Goal: Communication & Community: Answer question/provide support

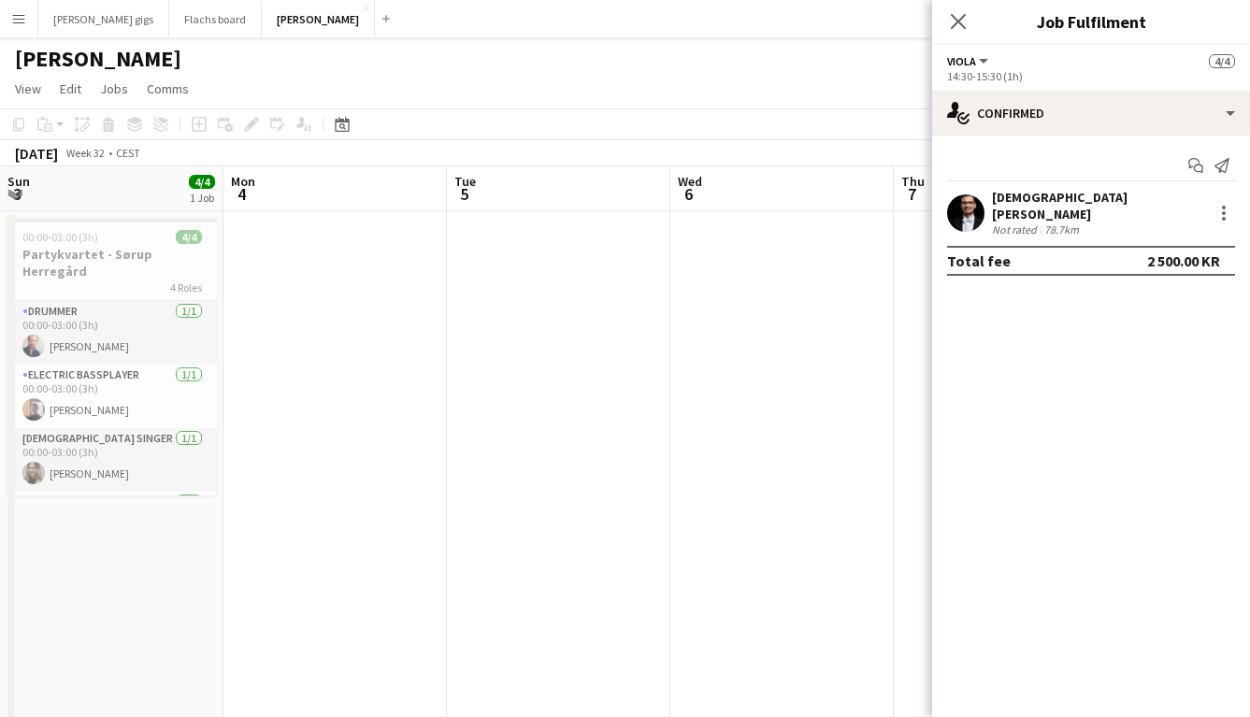
scroll to position [0, 627]
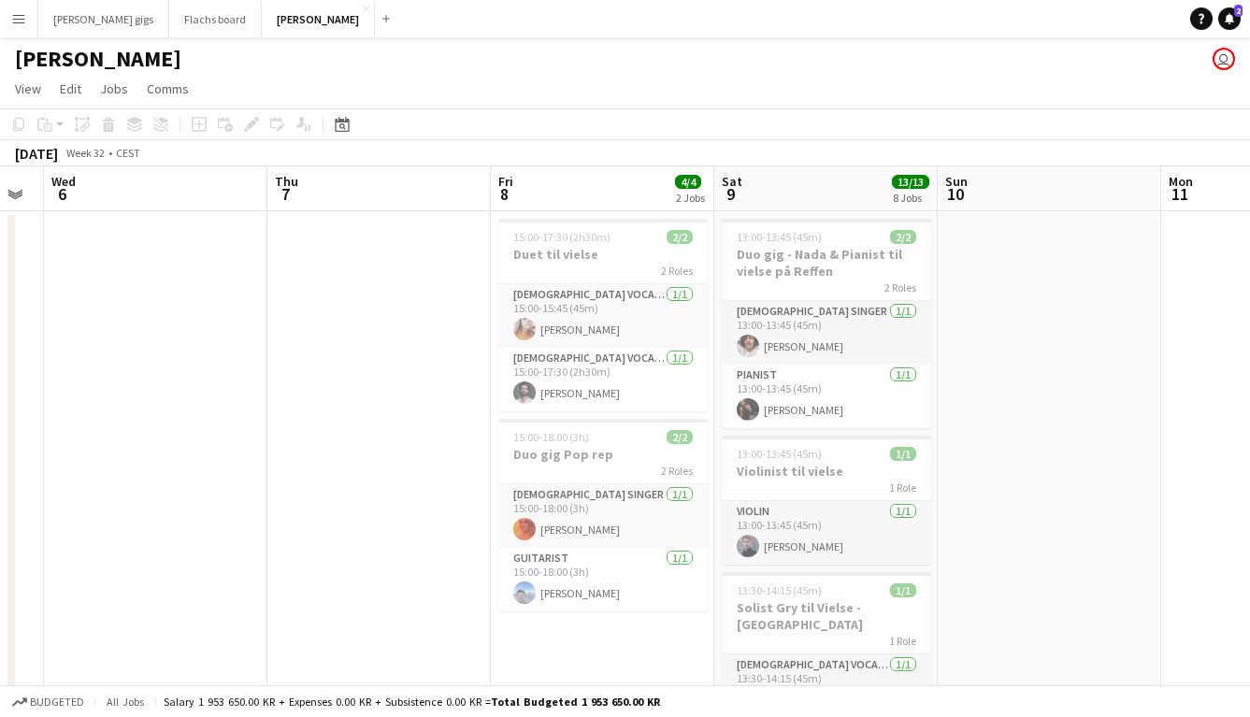
click at [16, 31] on button "Menu" at bounding box center [18, 18] width 37 height 37
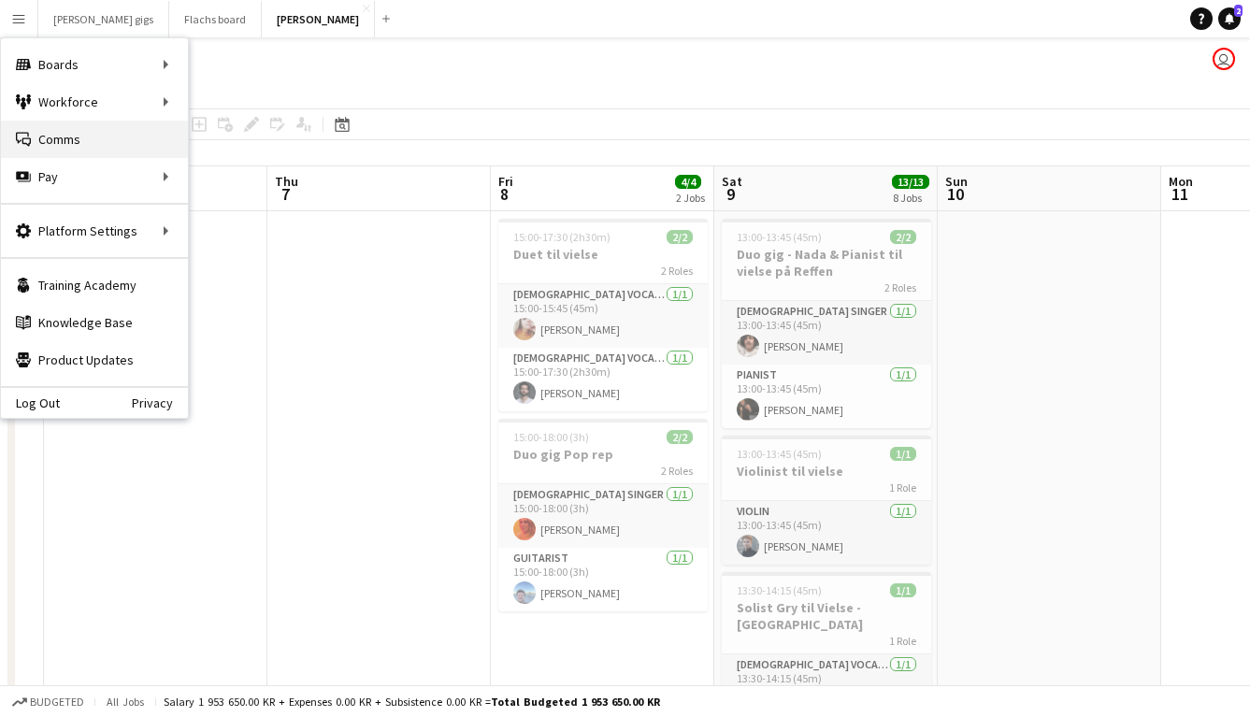
click at [62, 155] on link "Comms Comms" at bounding box center [94, 139] width 187 height 37
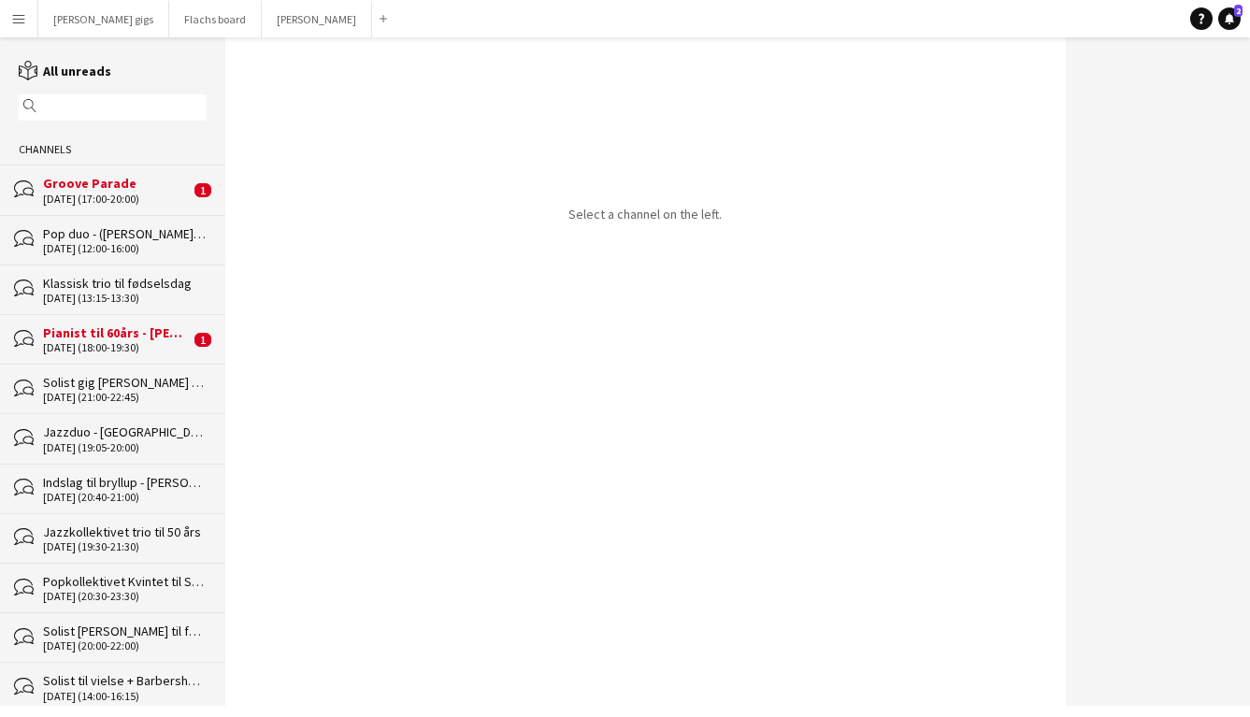
click at [78, 200] on div "[DATE] (17:00-20:00)" at bounding box center [116, 199] width 147 height 13
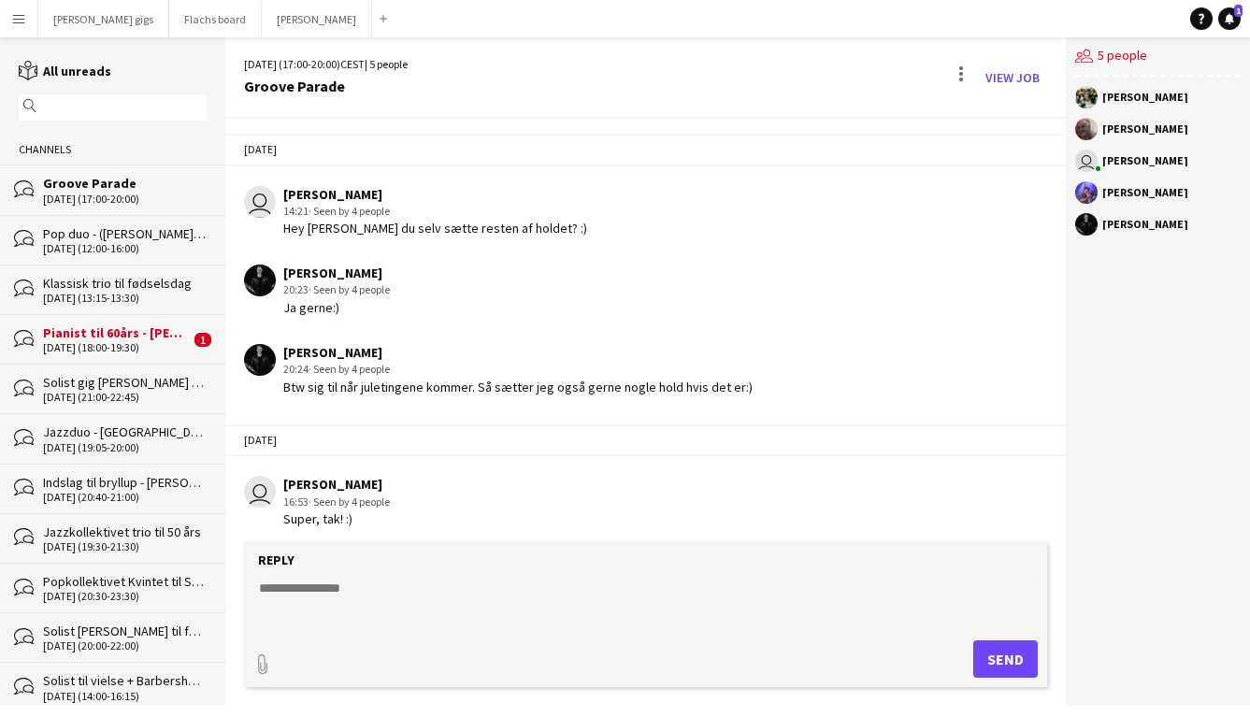
scroll to position [1039, 0]
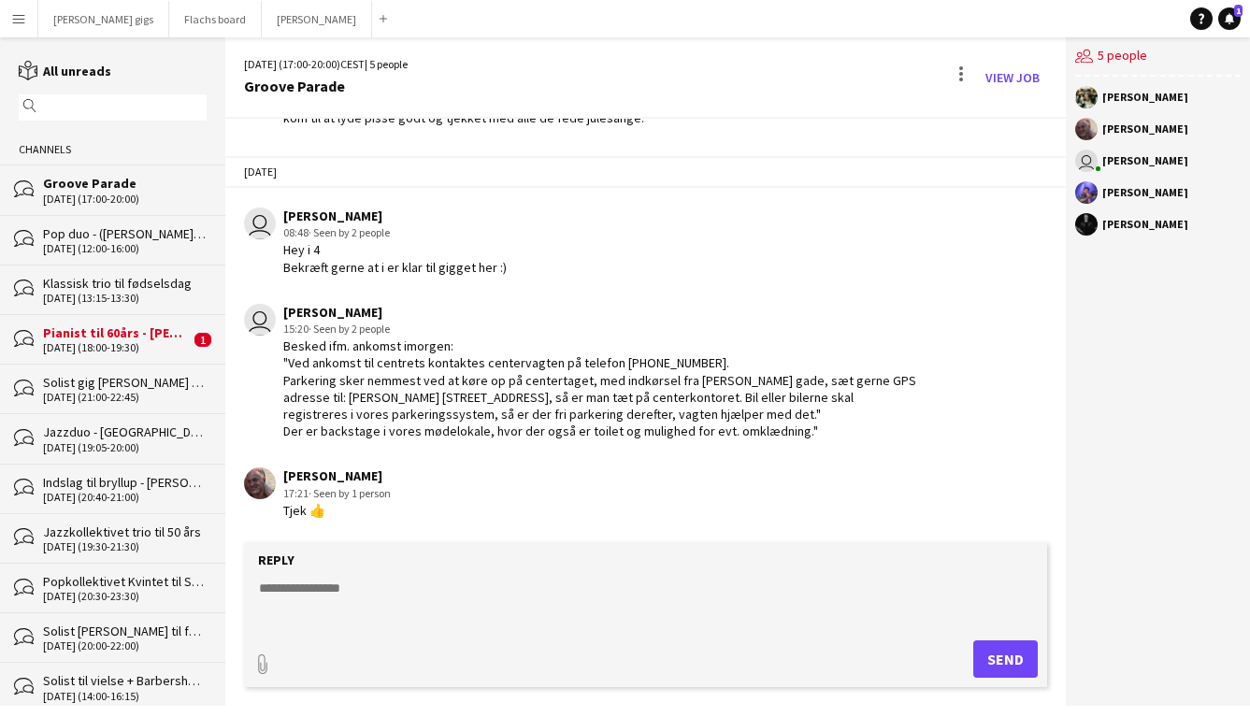
click at [124, 341] on div "[DATE] (18:00-19:30)" at bounding box center [116, 347] width 147 height 13
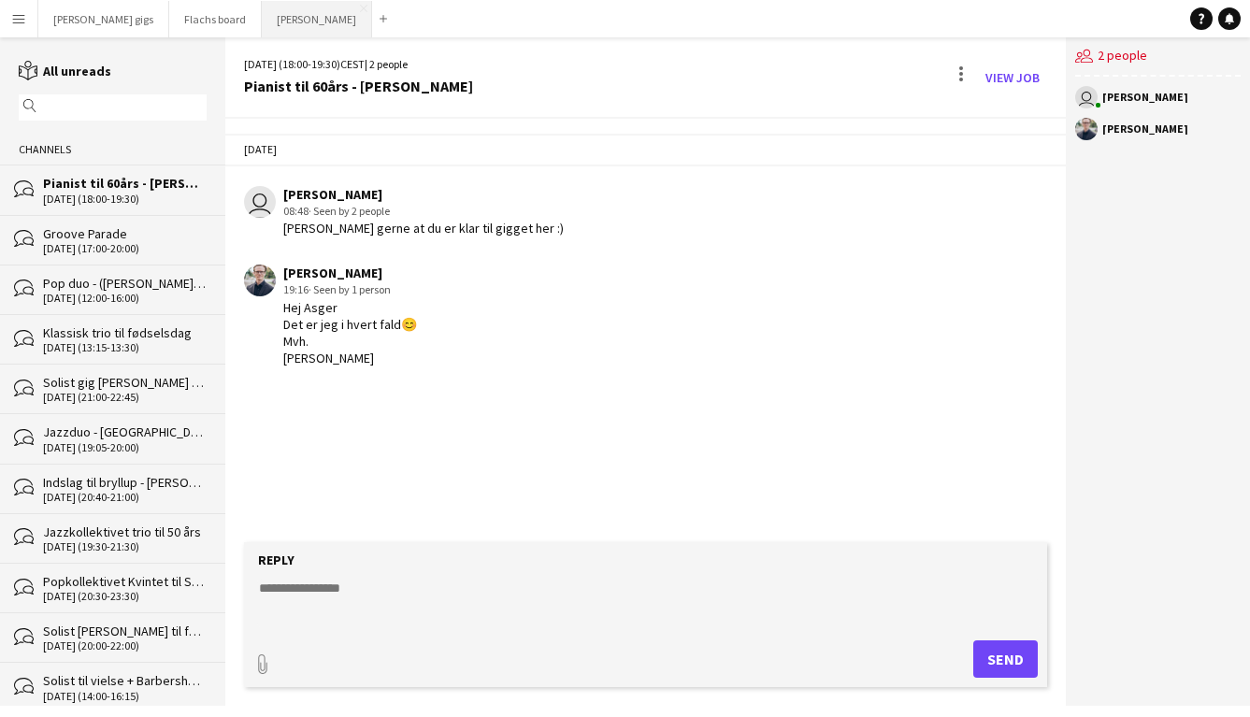
click at [262, 33] on button "Asger Gigs Close" at bounding box center [317, 19] width 110 height 36
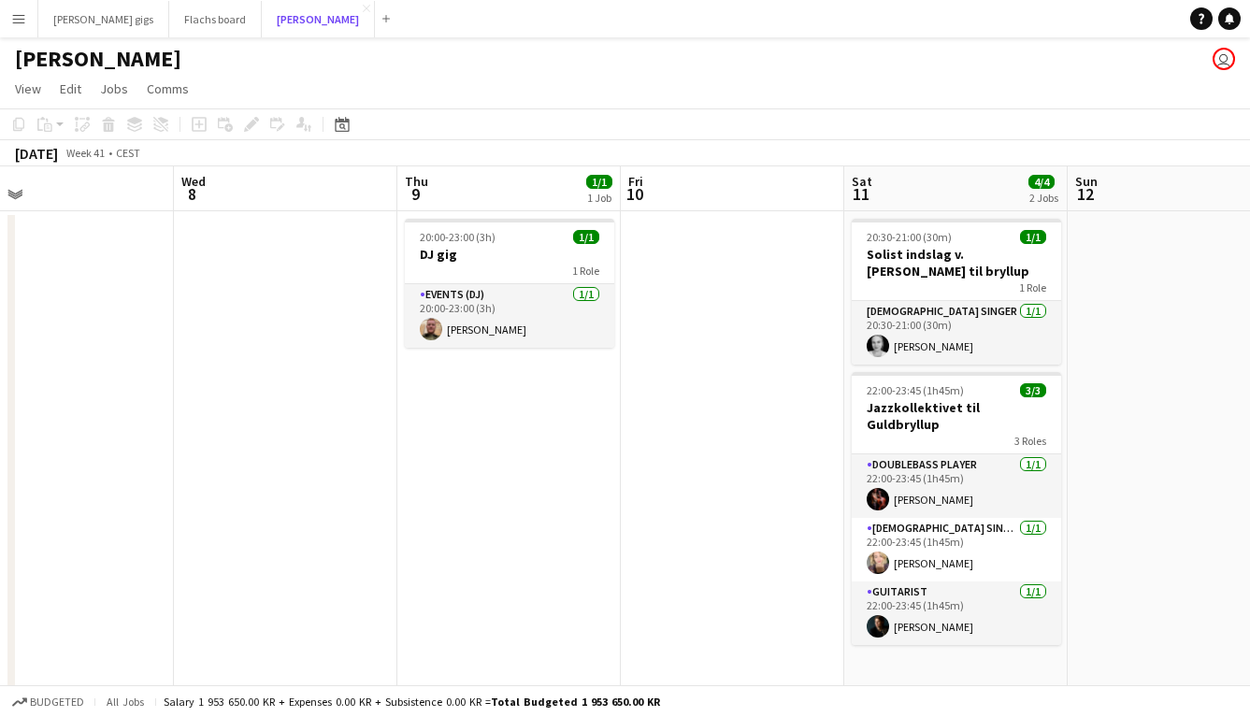
scroll to position [0, 792]
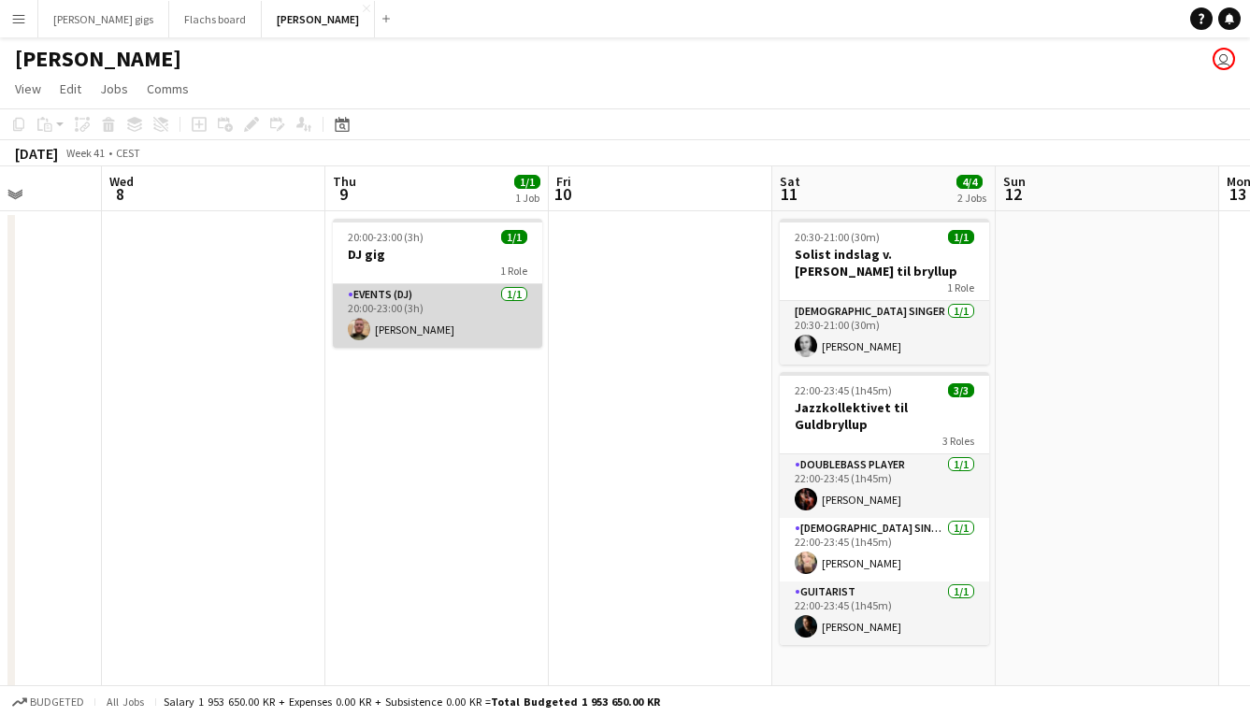
click at [396, 304] on app-card-role "Events (DJ) [DATE] 20:00-23:00 (3h) [PERSON_NAME]" at bounding box center [437, 316] width 209 height 64
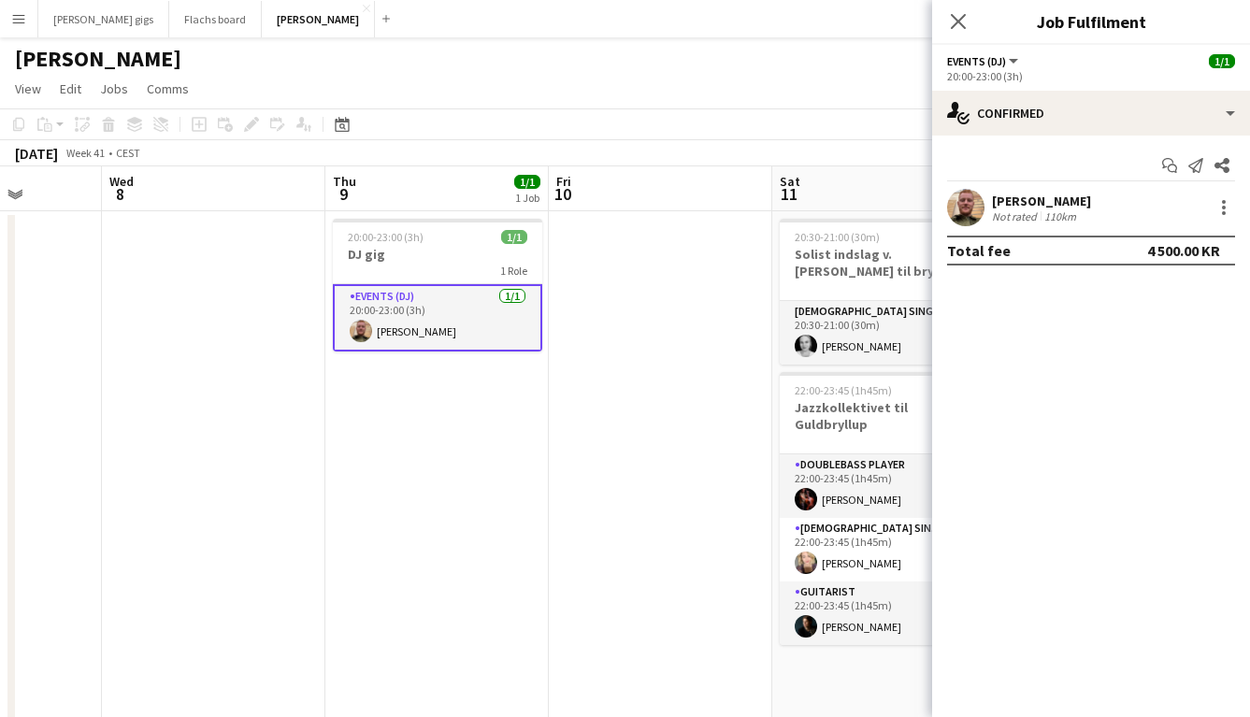
click at [1017, 192] on div "[PERSON_NAME] Not rated 110km" at bounding box center [1091, 207] width 318 height 37
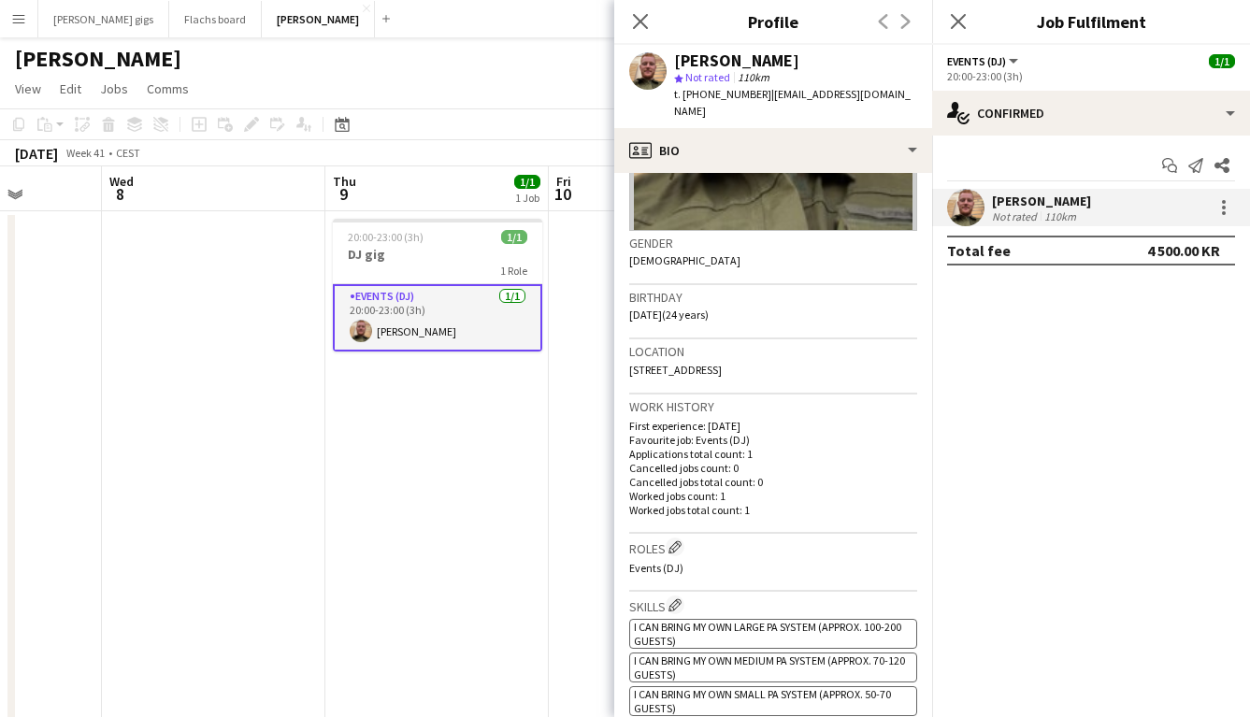
scroll to position [0, 0]
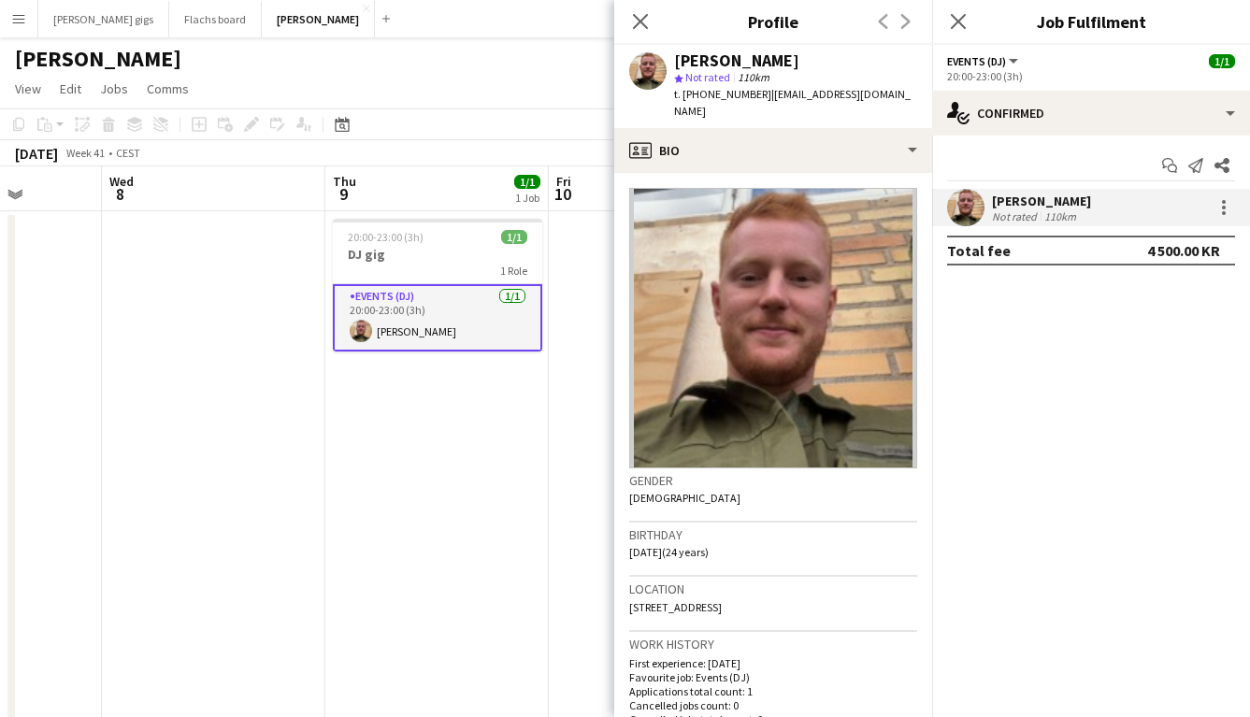
click at [524, 509] on app-date-cell "20:00-23:00 (3h) 1/1 DJ gig 1 Role Events (DJ) [DATE] 20:00-23:00 (3h) [PERSON_…" at bounding box center [437, 473] width 224 height 524
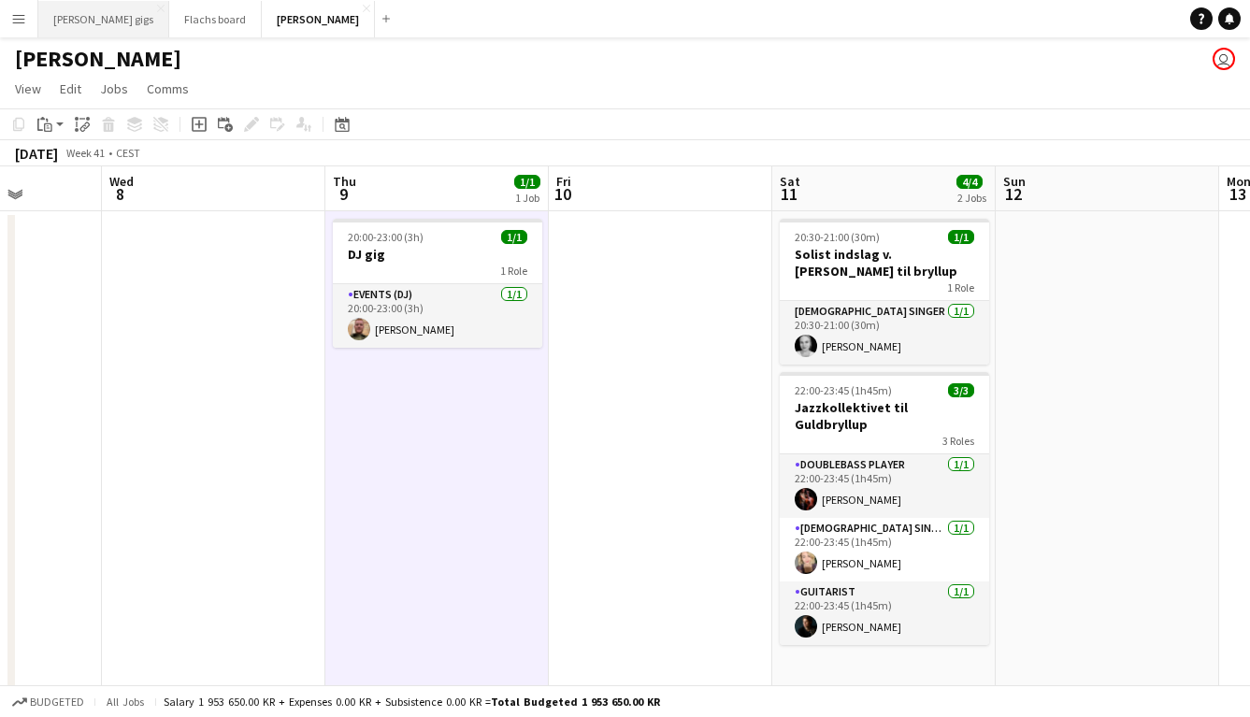
click at [67, 22] on button "[PERSON_NAME] gigs Close" at bounding box center [103, 19] width 131 height 36
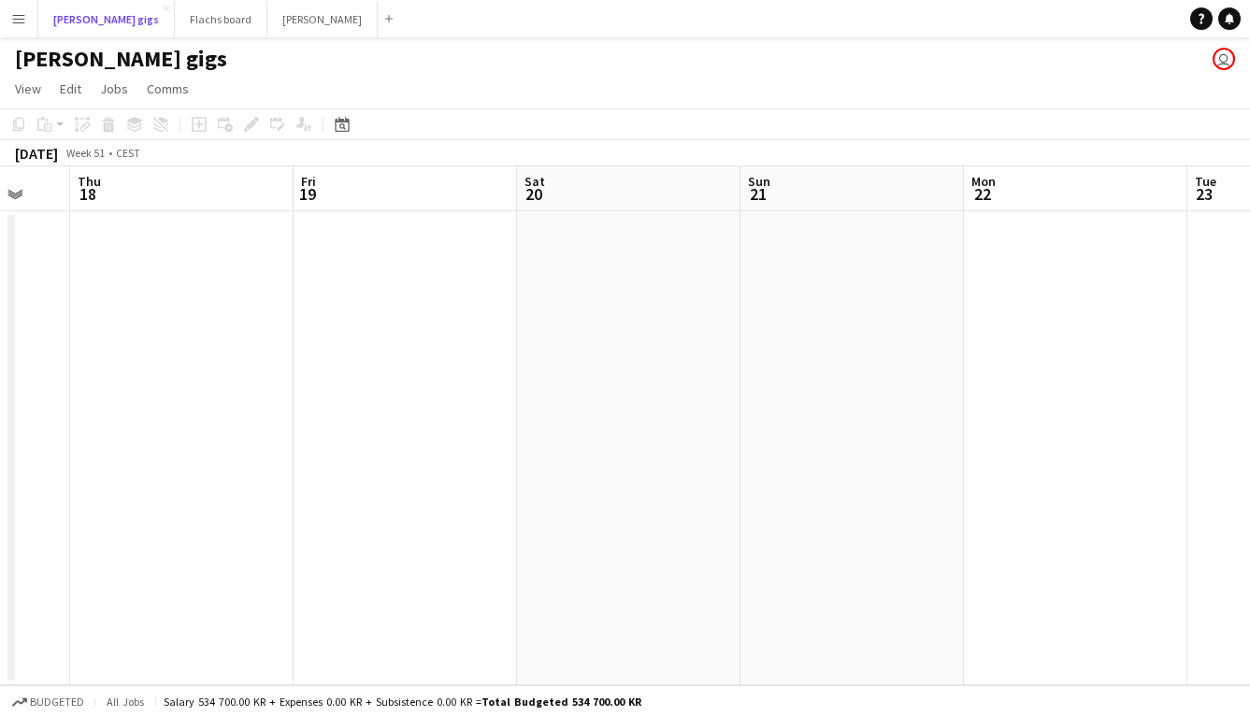
scroll to position [0, 559]
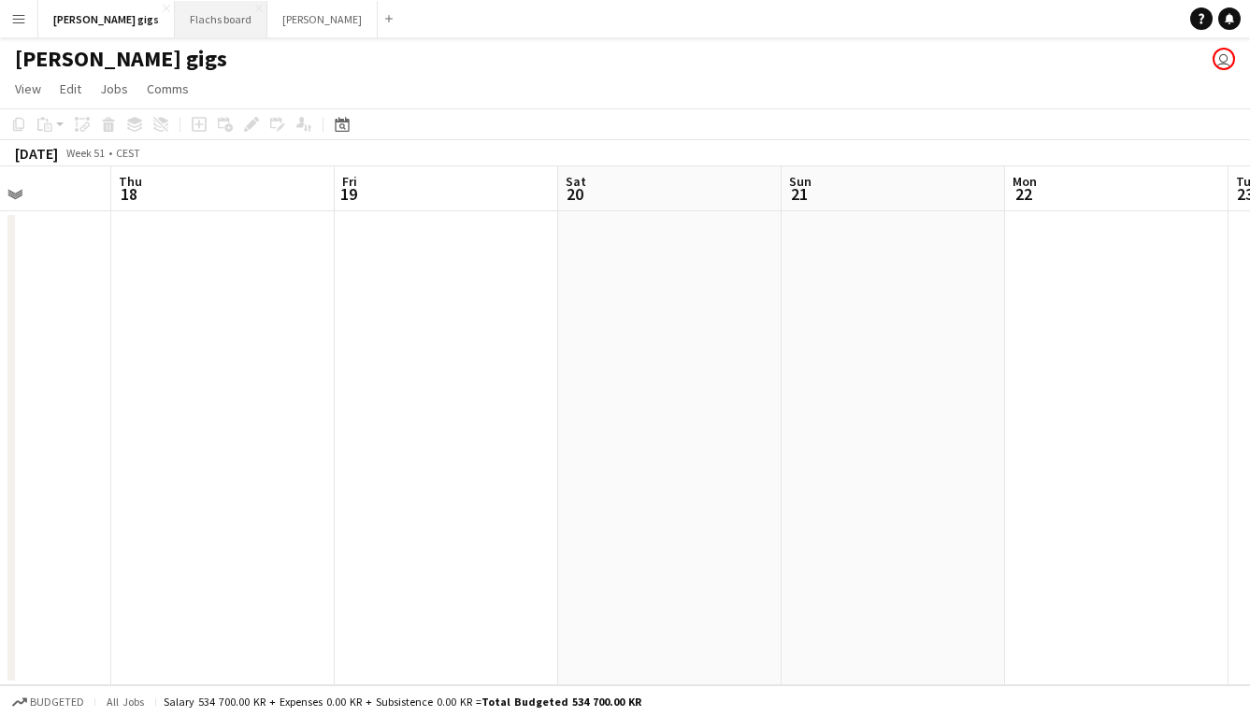
click at [186, 26] on button "Flachs board Close" at bounding box center [221, 19] width 93 height 36
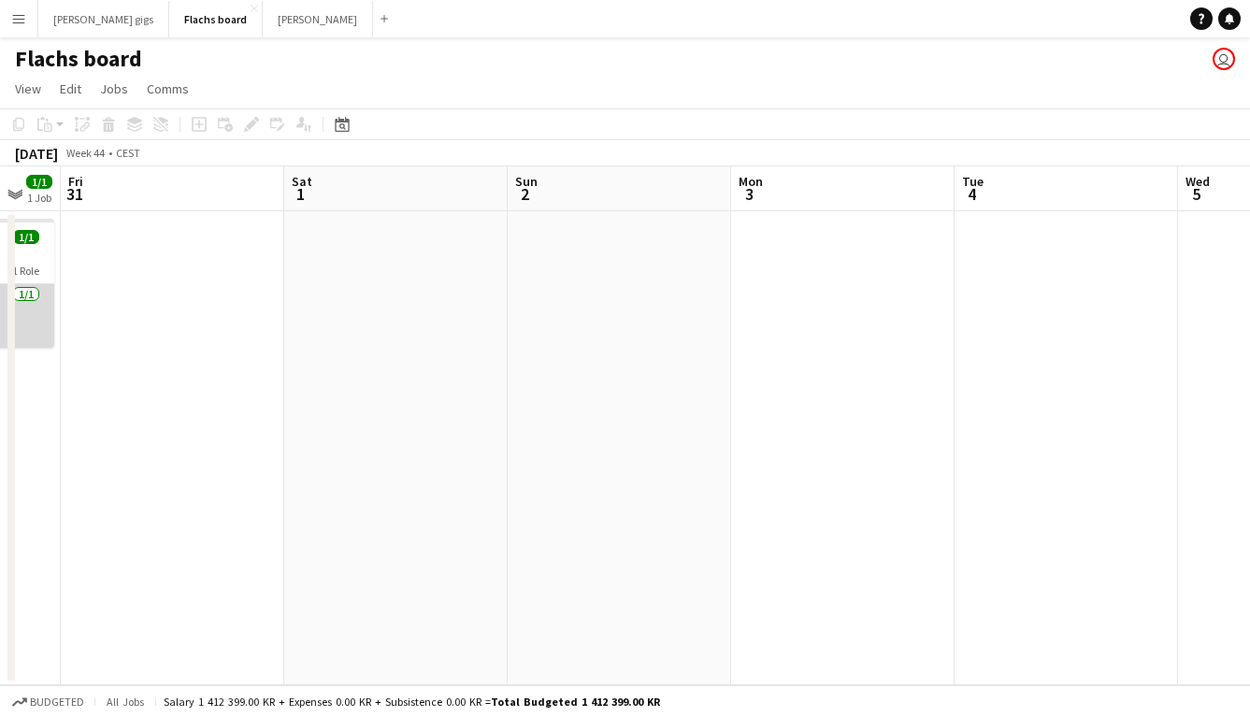
scroll to position [0, 611]
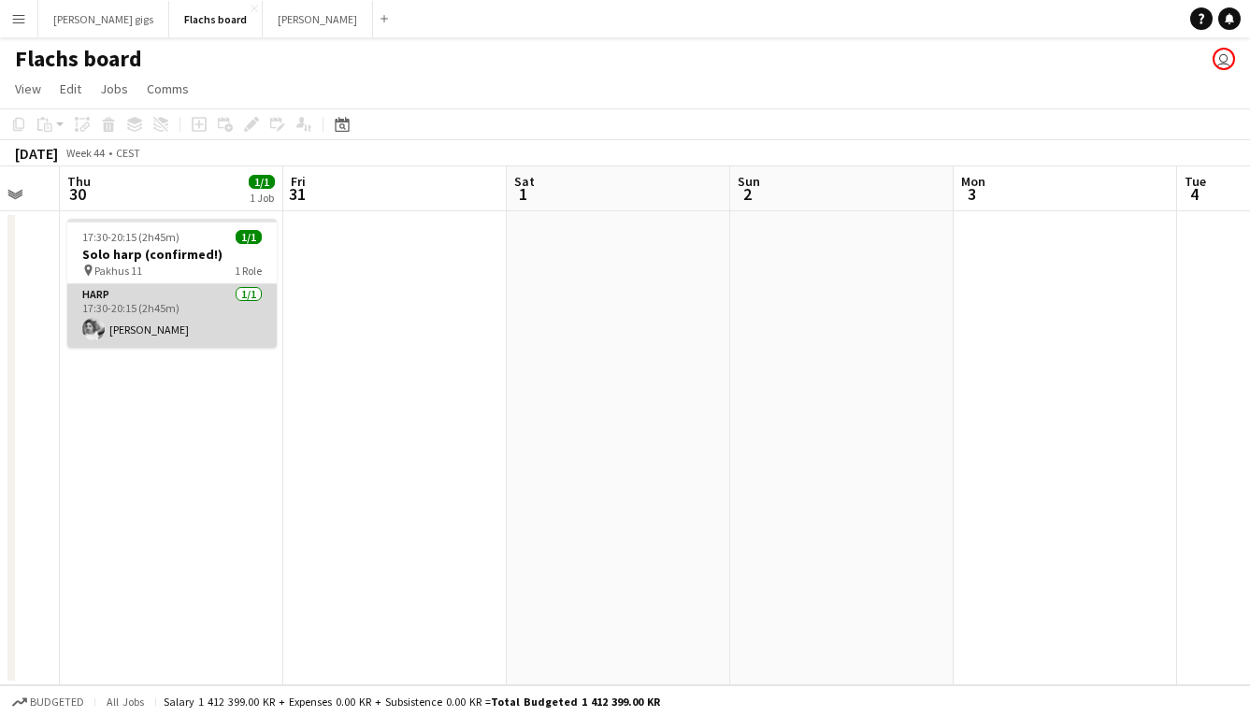
click at [180, 320] on app-card-role "Harp [DATE] 17:30-20:15 (2h45m) [PERSON_NAME]" at bounding box center [171, 316] width 209 height 64
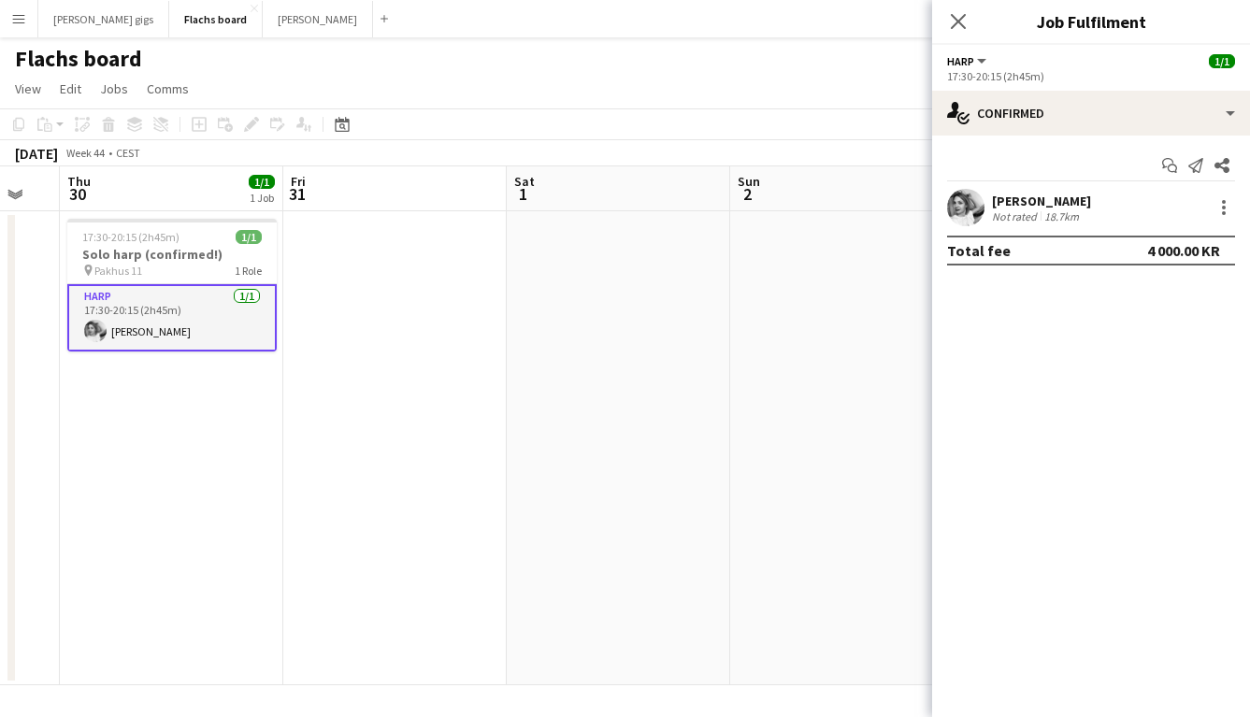
click at [470, 459] on app-date-cell at bounding box center [395, 448] width 224 height 474
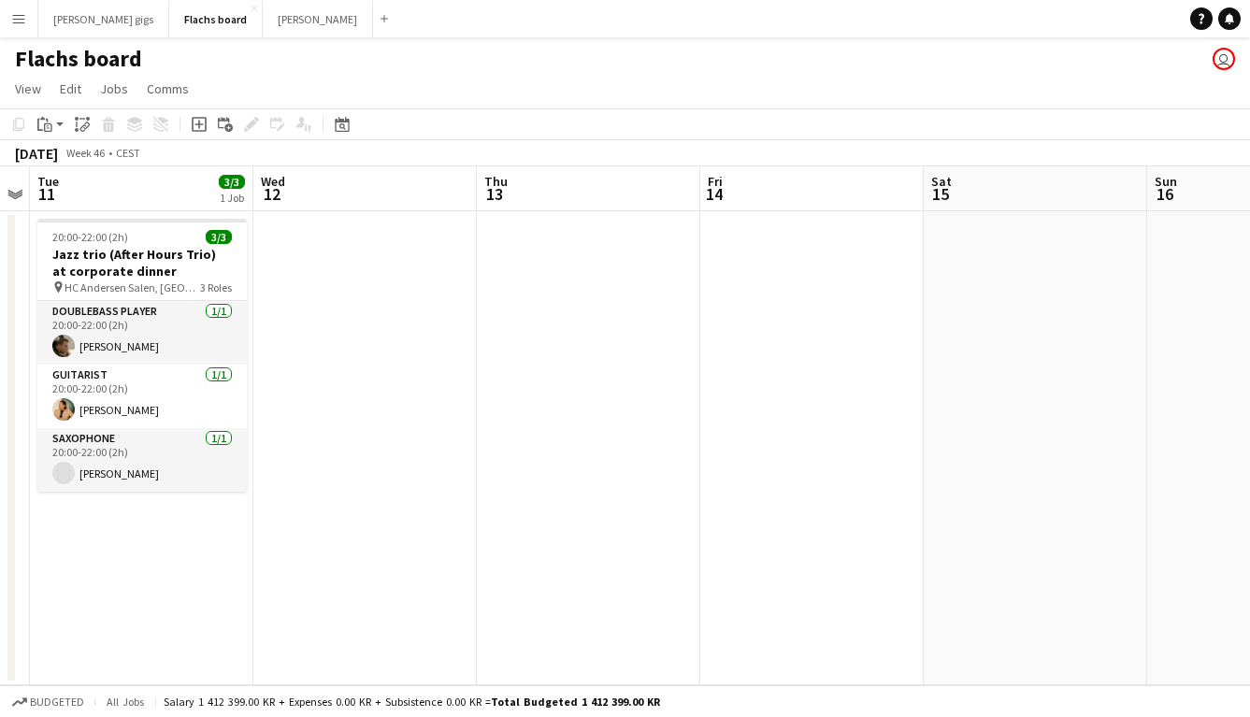
scroll to position [0, 479]
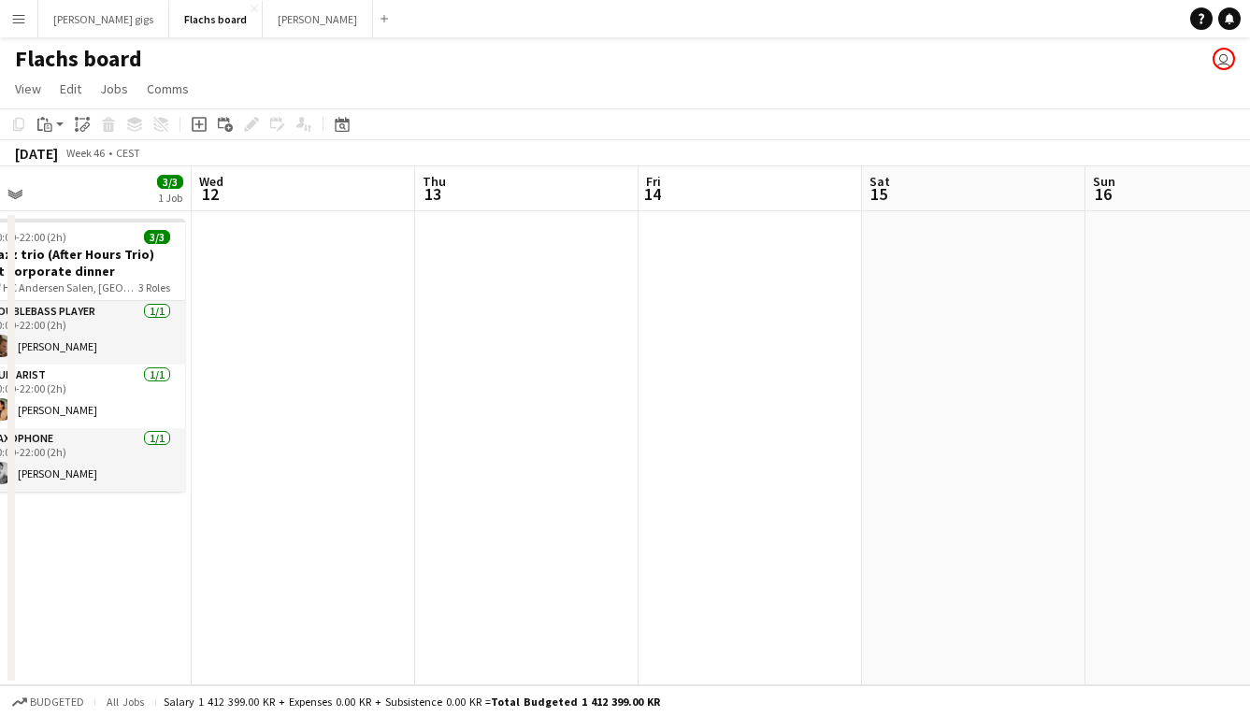
click at [270, 37] on div "Flachs board user" at bounding box center [625, 55] width 1250 height 36
click at [263, 29] on button "Asger Gigs Close" at bounding box center [318, 19] width 110 height 36
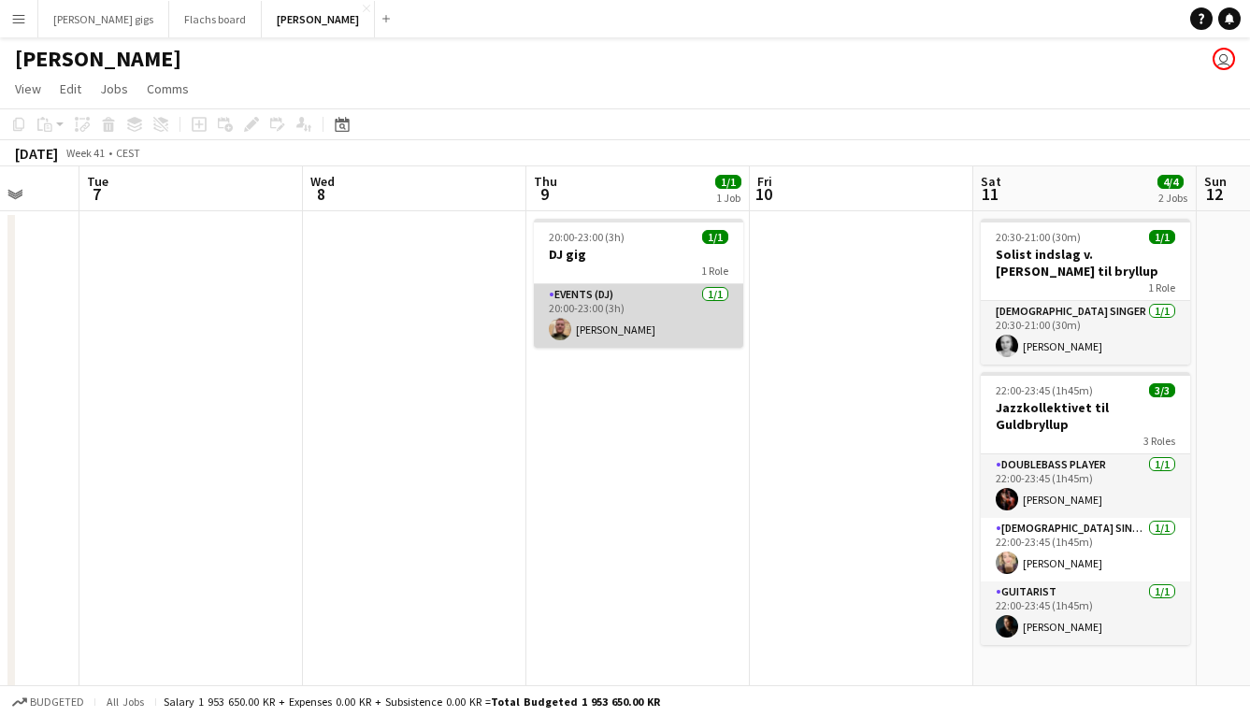
click at [573, 332] on app-card-role "Events (DJ) [DATE] 20:00-23:00 (3h) [PERSON_NAME]" at bounding box center [638, 316] width 209 height 64
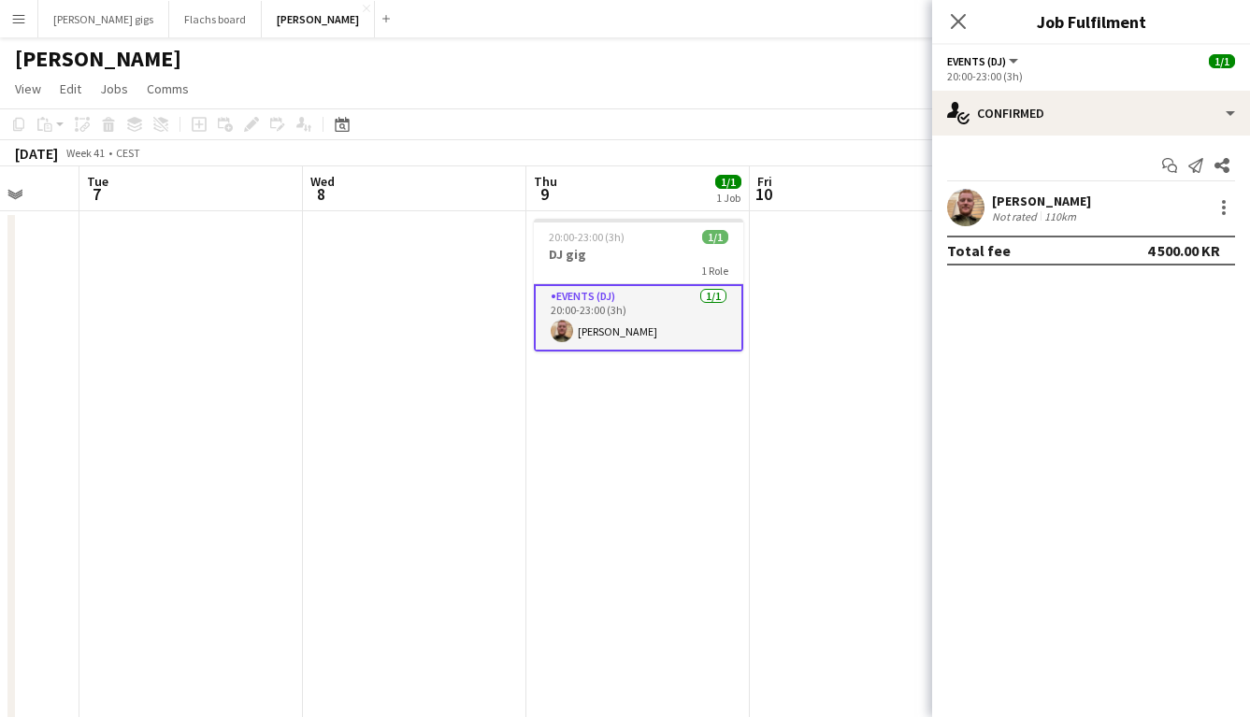
click at [584, 429] on app-date-cell "20:00-23:00 (3h) 1/1 DJ gig 1 Role Events (DJ) [DATE] 20:00-23:00 (3h) [PERSON_…" at bounding box center [638, 473] width 224 height 524
